Goal: Task Accomplishment & Management: Manage account settings

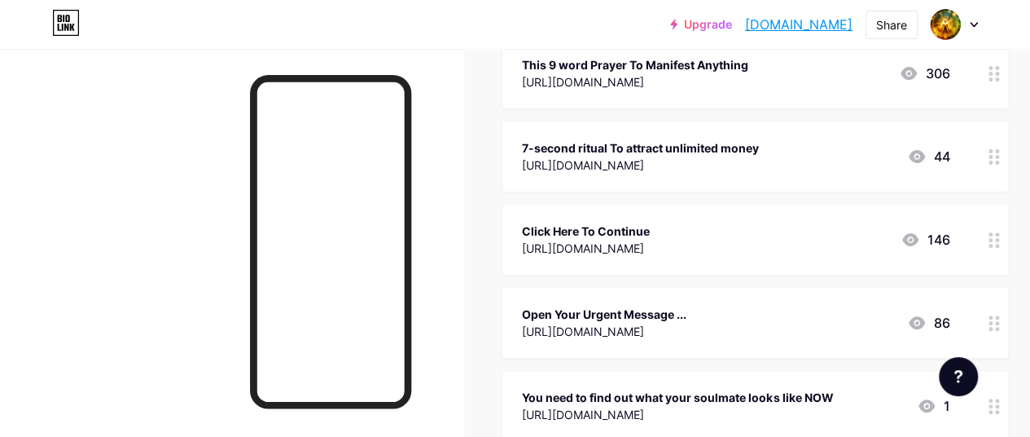
scroll to position [244, 0]
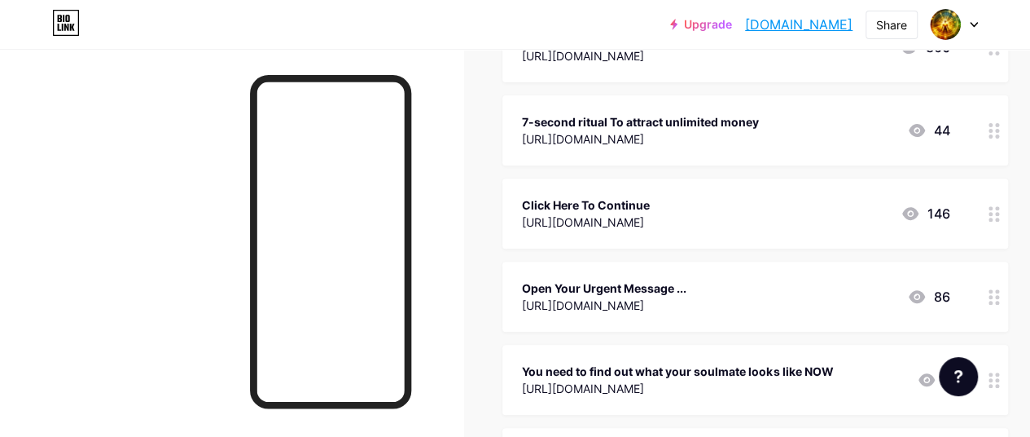
drag, startPoint x: 862, startPoint y: 298, endPoint x: 810, endPoint y: 315, distance: 54.9
click at [810, 315] on div "Open Your Urgent Message ... [URL][DOMAIN_NAME] 86" at bounding box center [756, 296] width 506 height 70
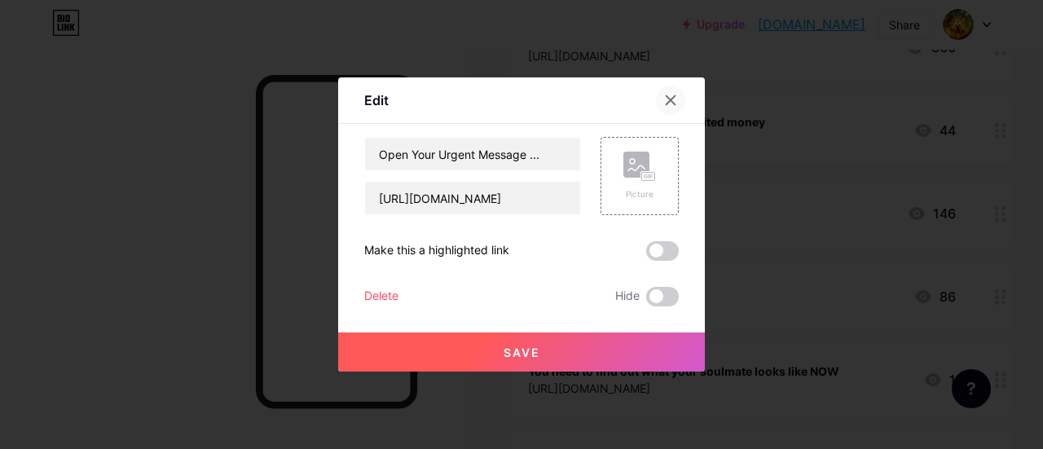
click at [666, 104] on icon at bounding box center [670, 100] width 13 height 13
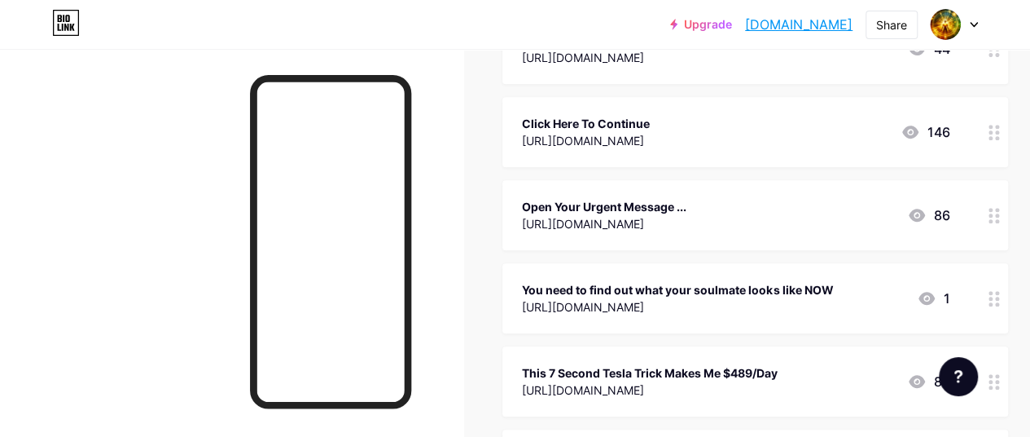
scroll to position [407, 0]
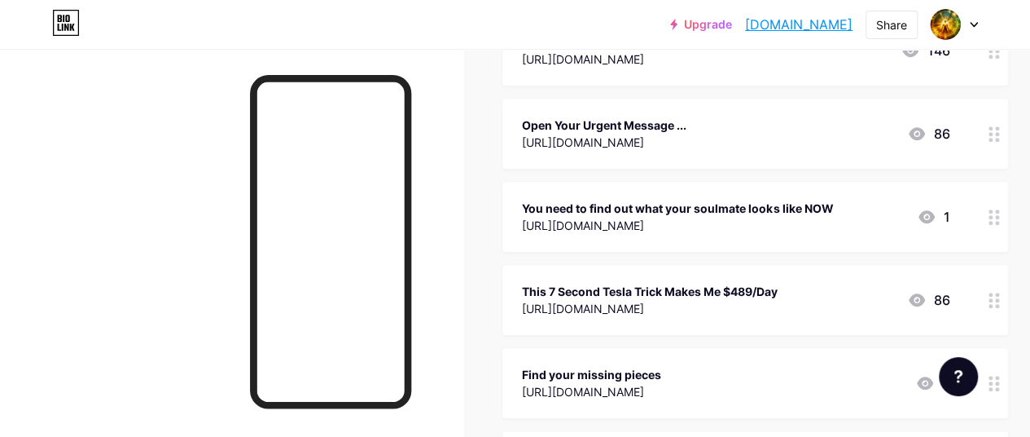
drag, startPoint x: 979, startPoint y: 293, endPoint x: 960, endPoint y: 140, distance: 154.3
click at [960, 142] on span "This 9 word Prayer To Manifest Anything [URL][DOMAIN_NAME] 306 7-second ritual …" at bounding box center [756, 175] width 506 height 652
click at [960, 138] on div "Open Your Urgent Message ... [URL][DOMAIN_NAME] 86" at bounding box center [756, 134] width 506 height 70
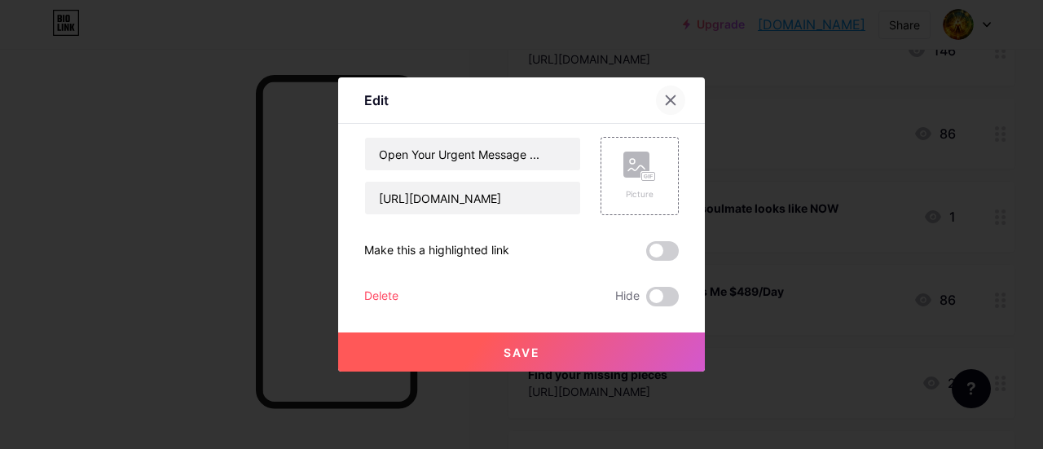
click at [666, 96] on icon at bounding box center [670, 100] width 13 height 13
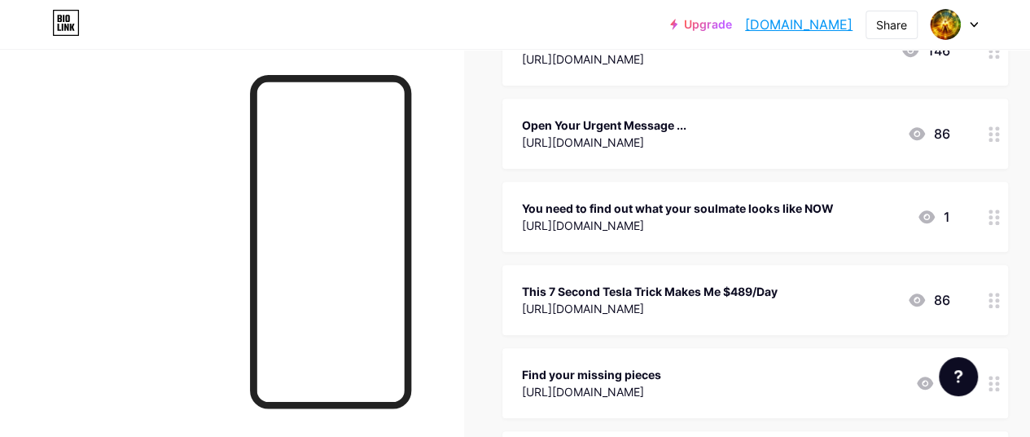
drag, startPoint x: 801, startPoint y: 299, endPoint x: 796, endPoint y: 124, distance: 175.2
click at [796, 124] on span "This 9 word Prayer To Manifest Anything [URL][DOMAIN_NAME] 306 7-second ritual …" at bounding box center [756, 175] width 506 height 652
click at [778, 313] on div "[URL][DOMAIN_NAME]" at bounding box center [650, 308] width 256 height 17
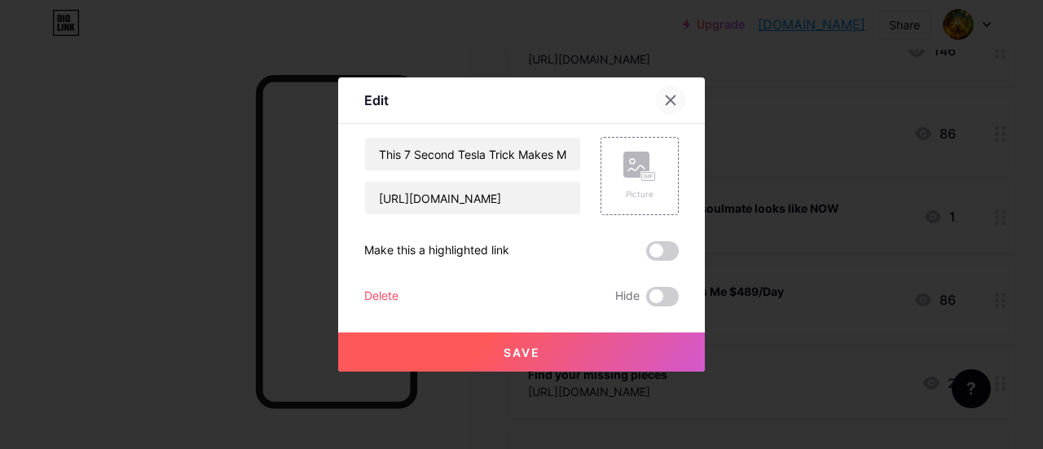
click at [664, 97] on icon at bounding box center [670, 100] width 13 height 13
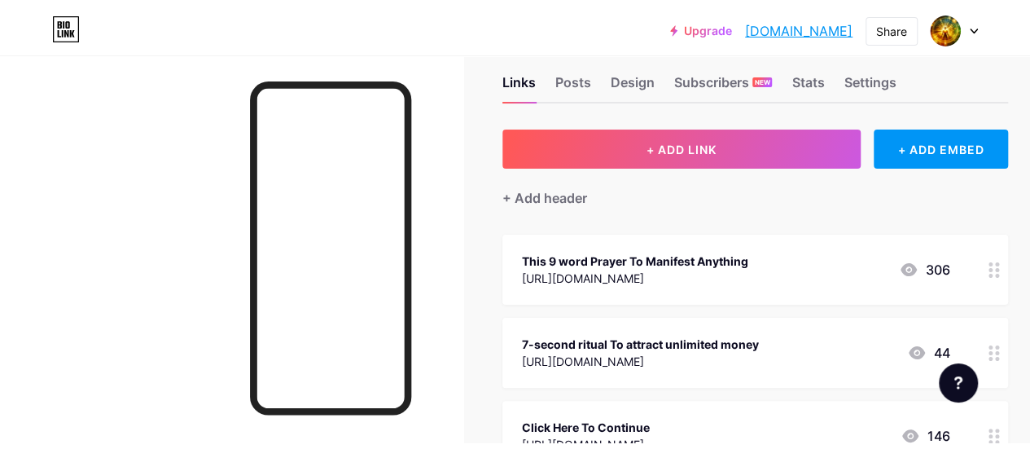
scroll to position [0, 0]
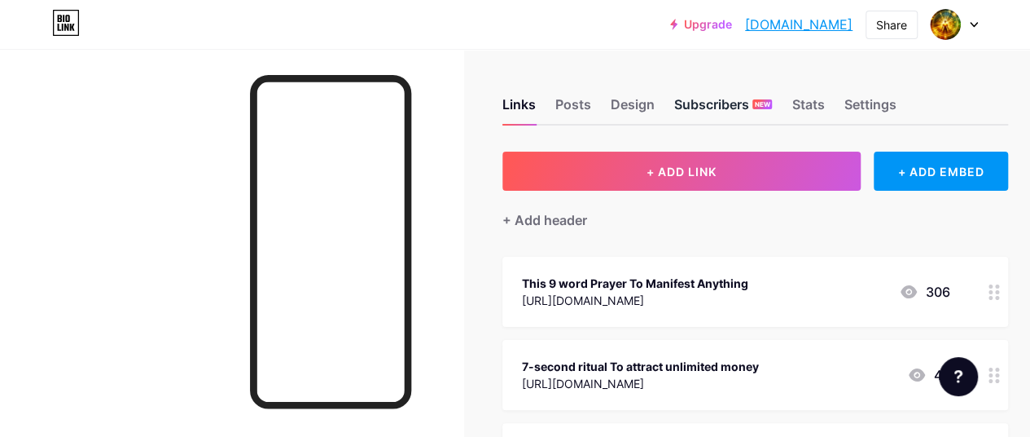
click at [736, 97] on div "Subscribers NEW" at bounding box center [723, 108] width 98 height 29
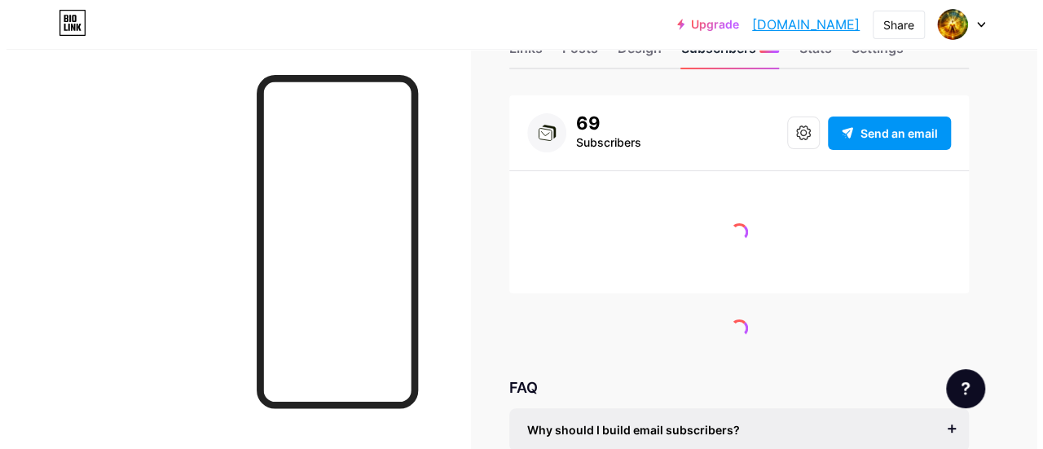
scroll to position [81, 0]
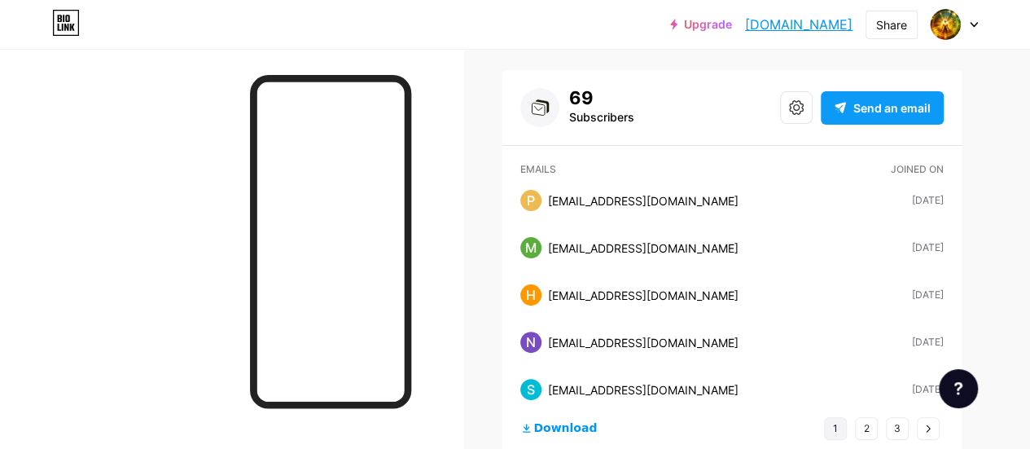
click at [854, 108] on div "Send an email" at bounding box center [882, 107] width 123 height 33
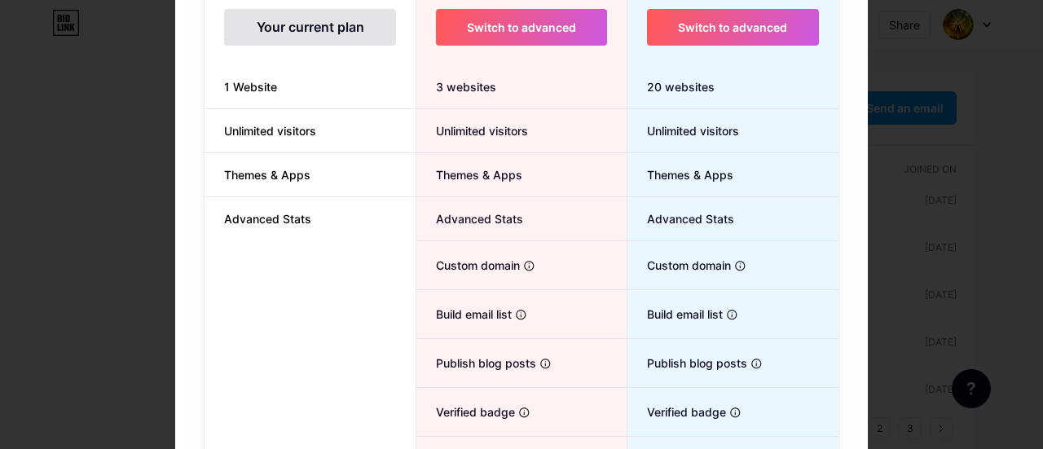
scroll to position [298, 0]
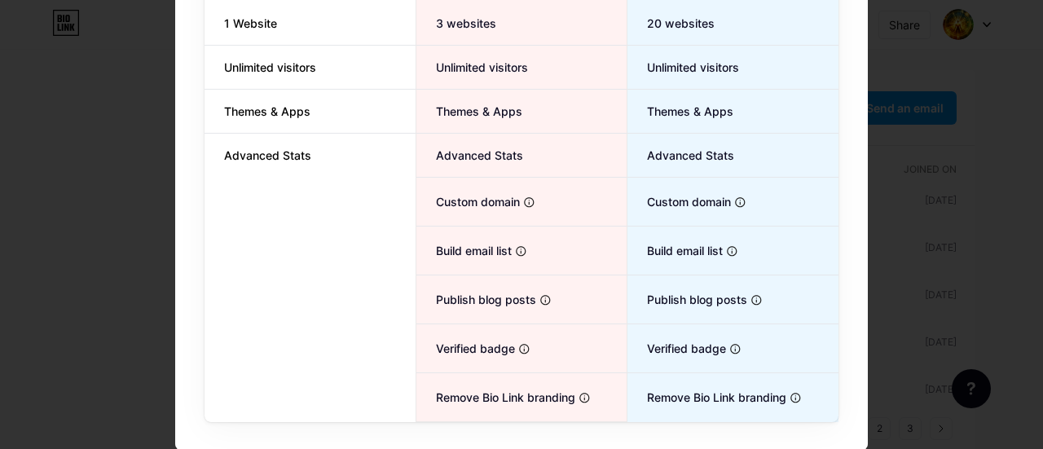
click at [336, 97] on li "Themes & Apps" at bounding box center [309, 112] width 211 height 44
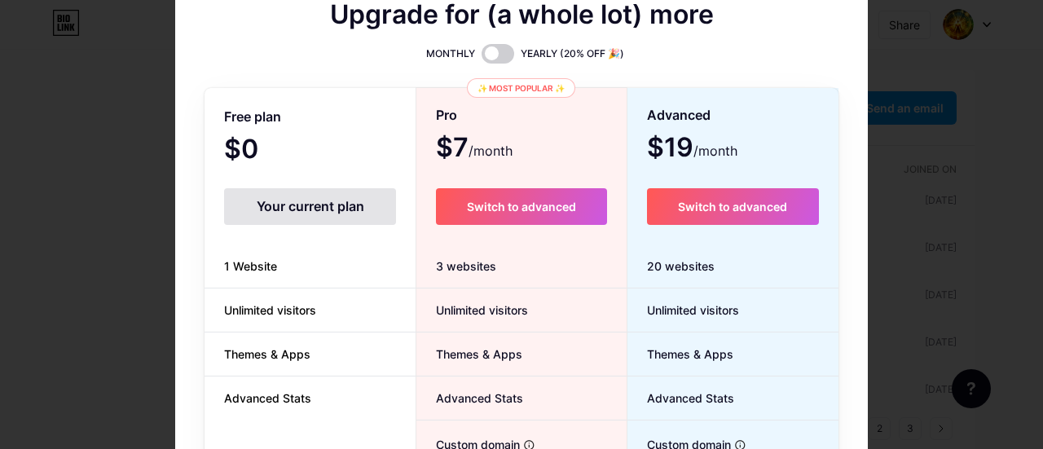
scroll to position [54, 0]
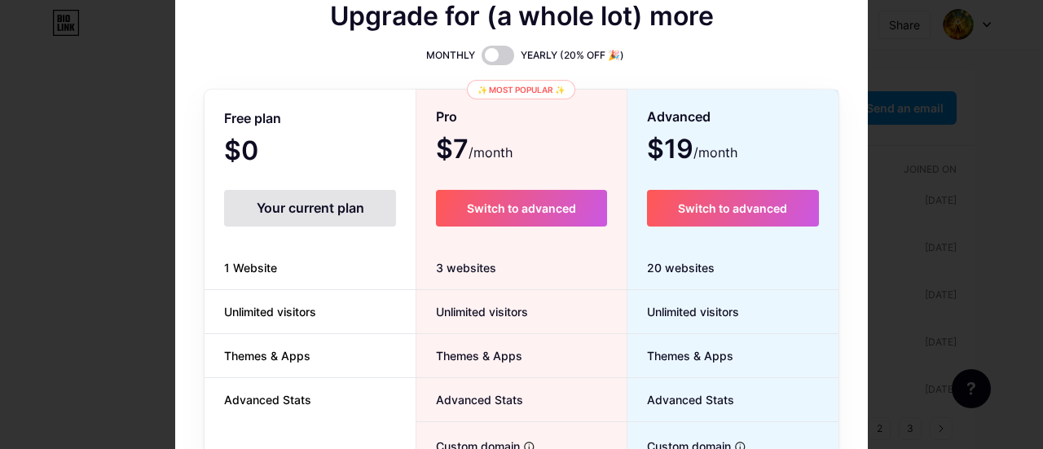
click at [324, 216] on div "Your current plan" at bounding box center [310, 208] width 172 height 37
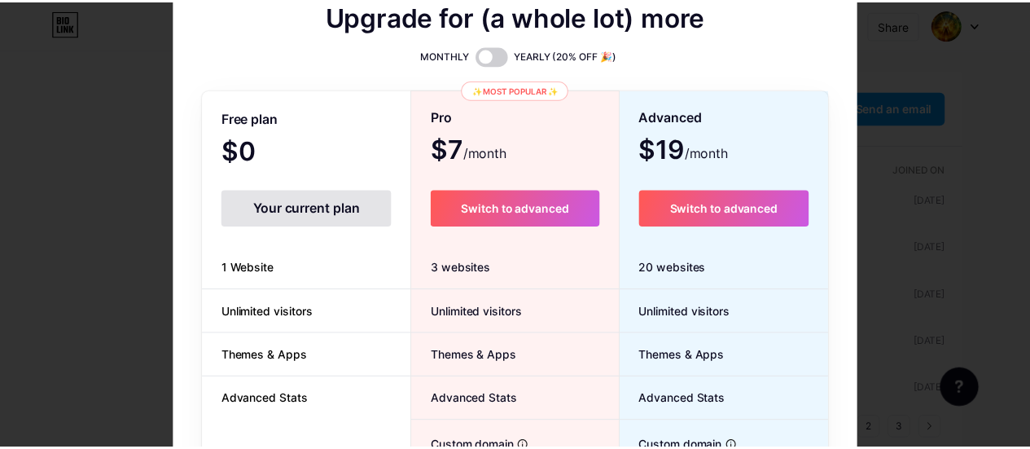
scroll to position [0, 0]
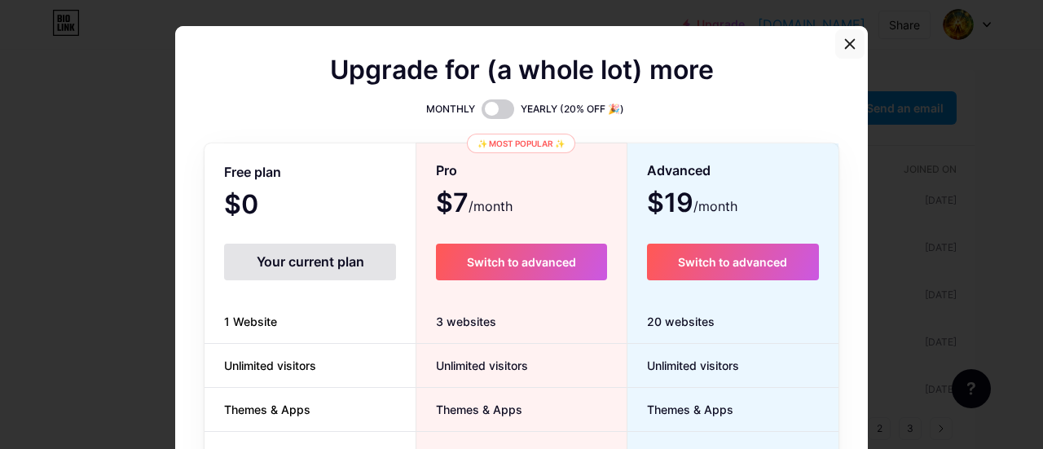
click at [842, 37] on div at bounding box center [849, 43] width 29 height 29
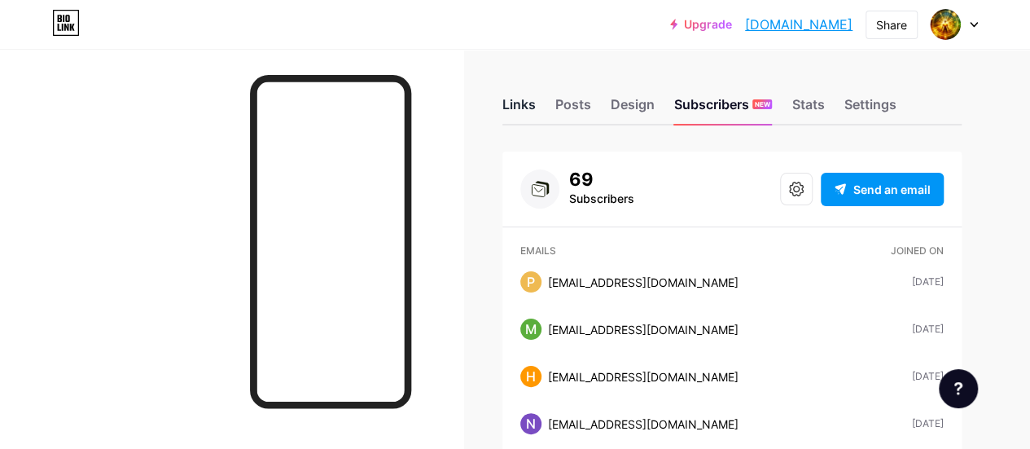
click at [529, 110] on div "Links" at bounding box center [519, 108] width 33 height 29
